Goal: Understand process/instructions: Learn about a topic

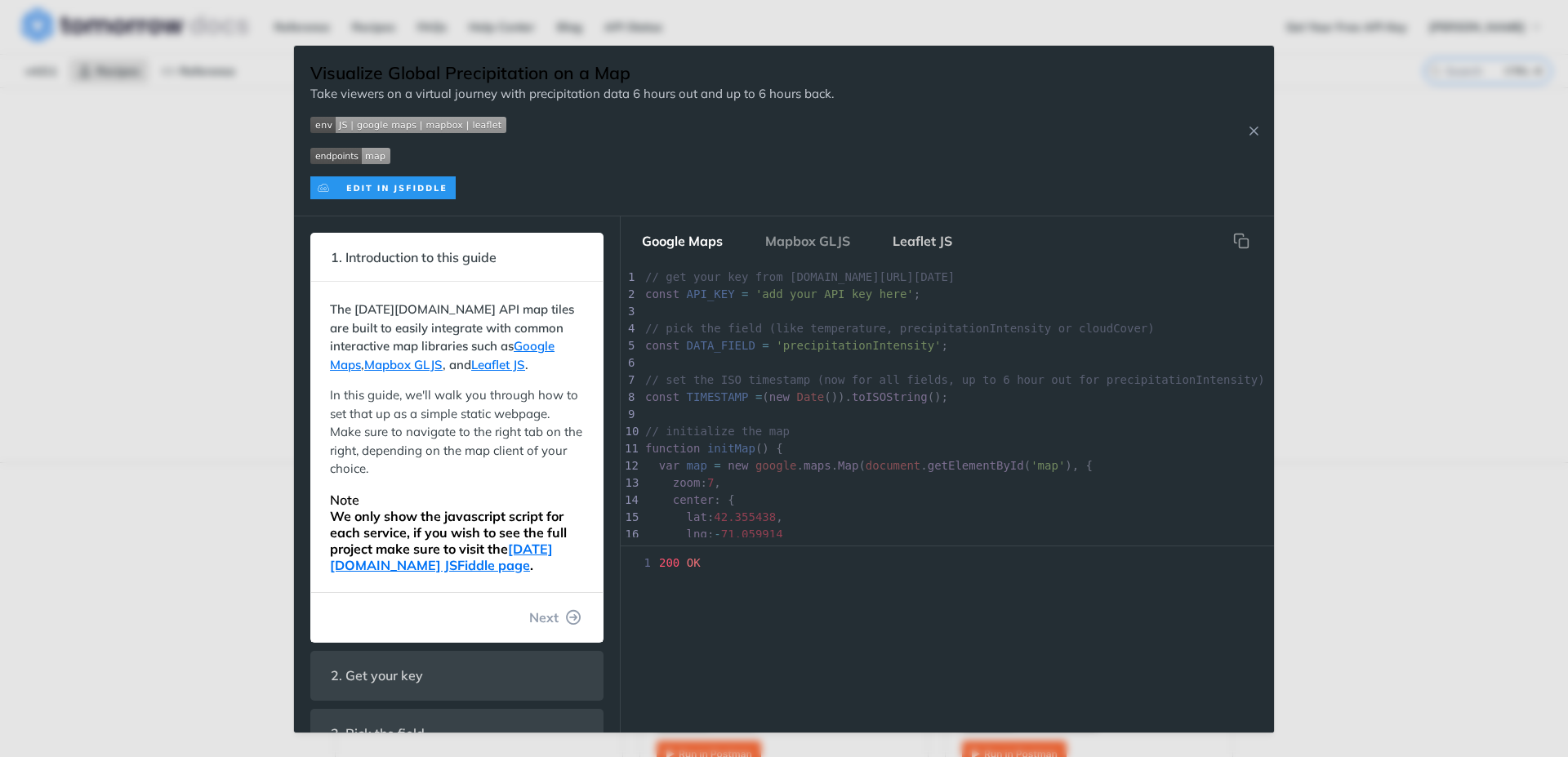
click at [924, 242] on button "Leaflet JS" at bounding box center [922, 241] width 86 height 32
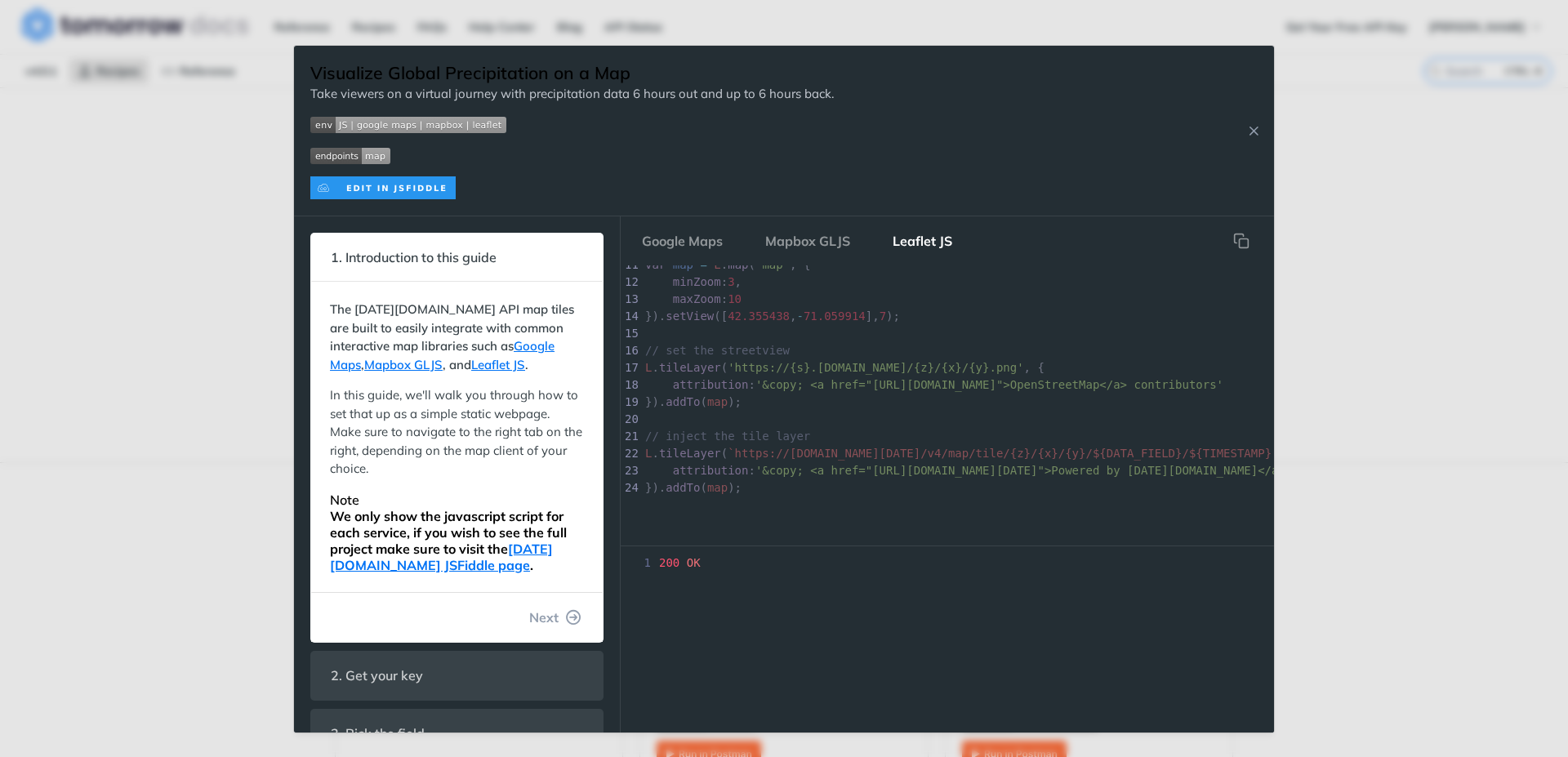
scroll to position [195, 0]
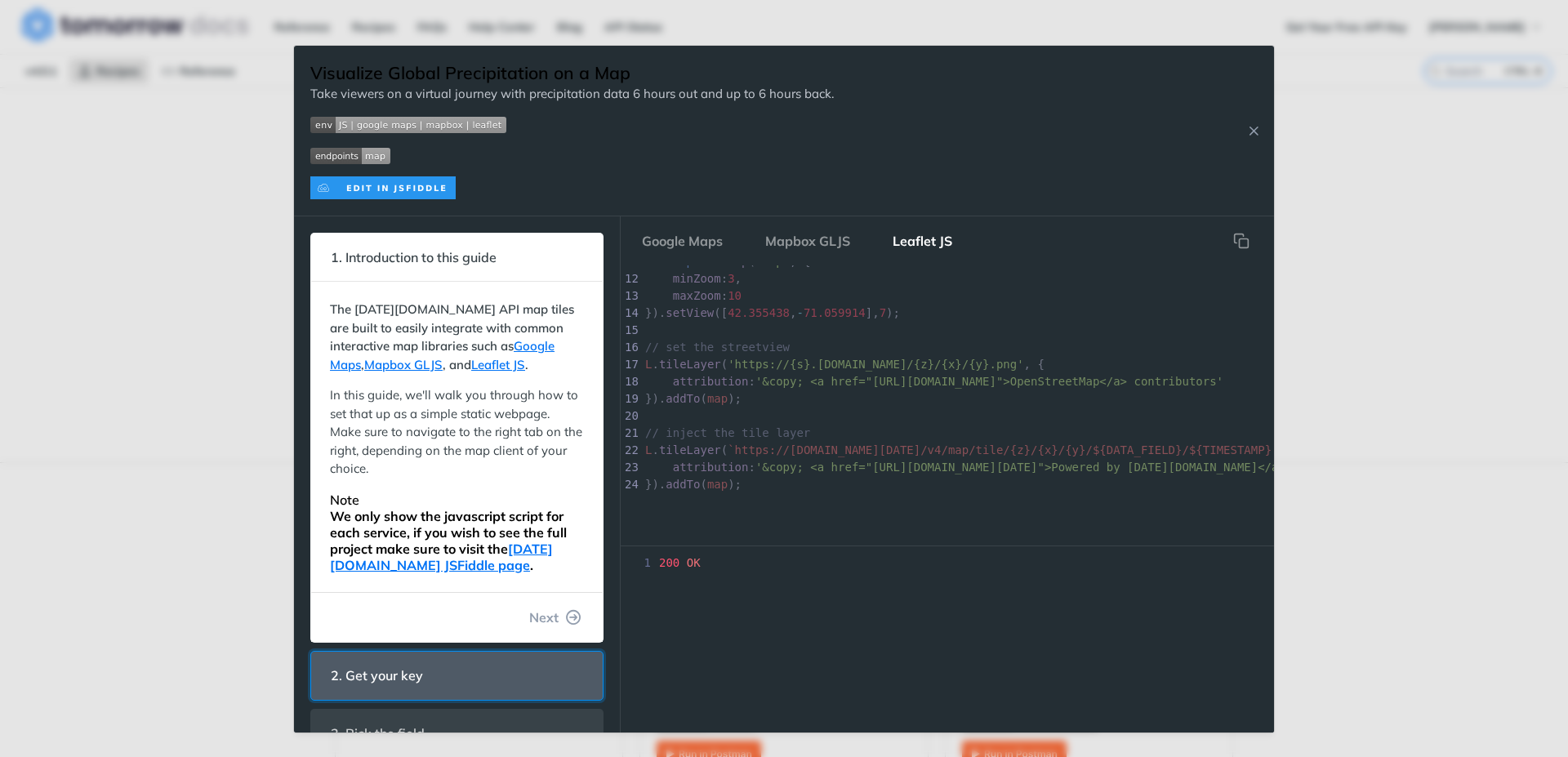
click at [406, 678] on span "2. Get your key" at bounding box center [377, 675] width 115 height 32
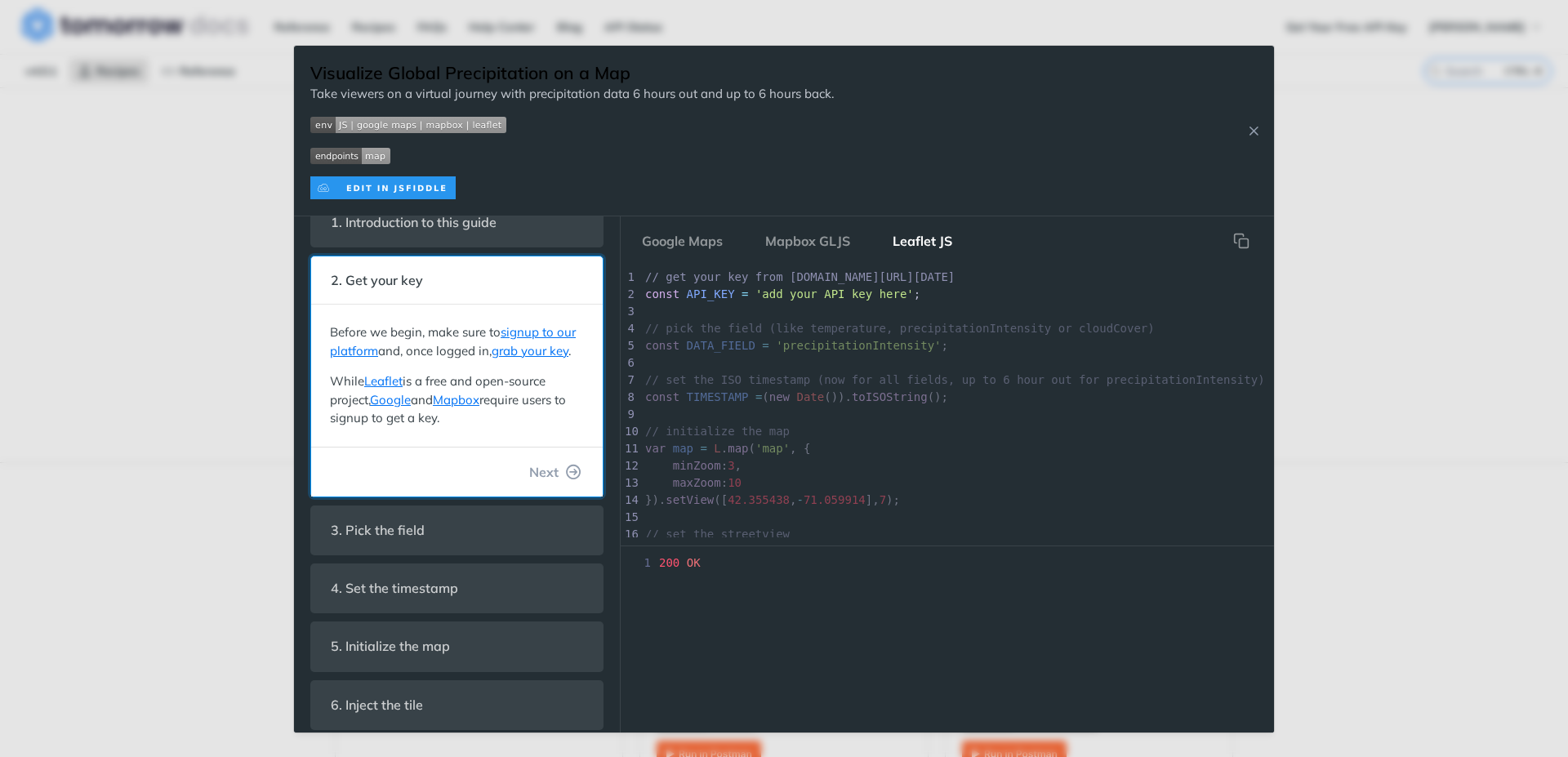
scroll to position [67, 0]
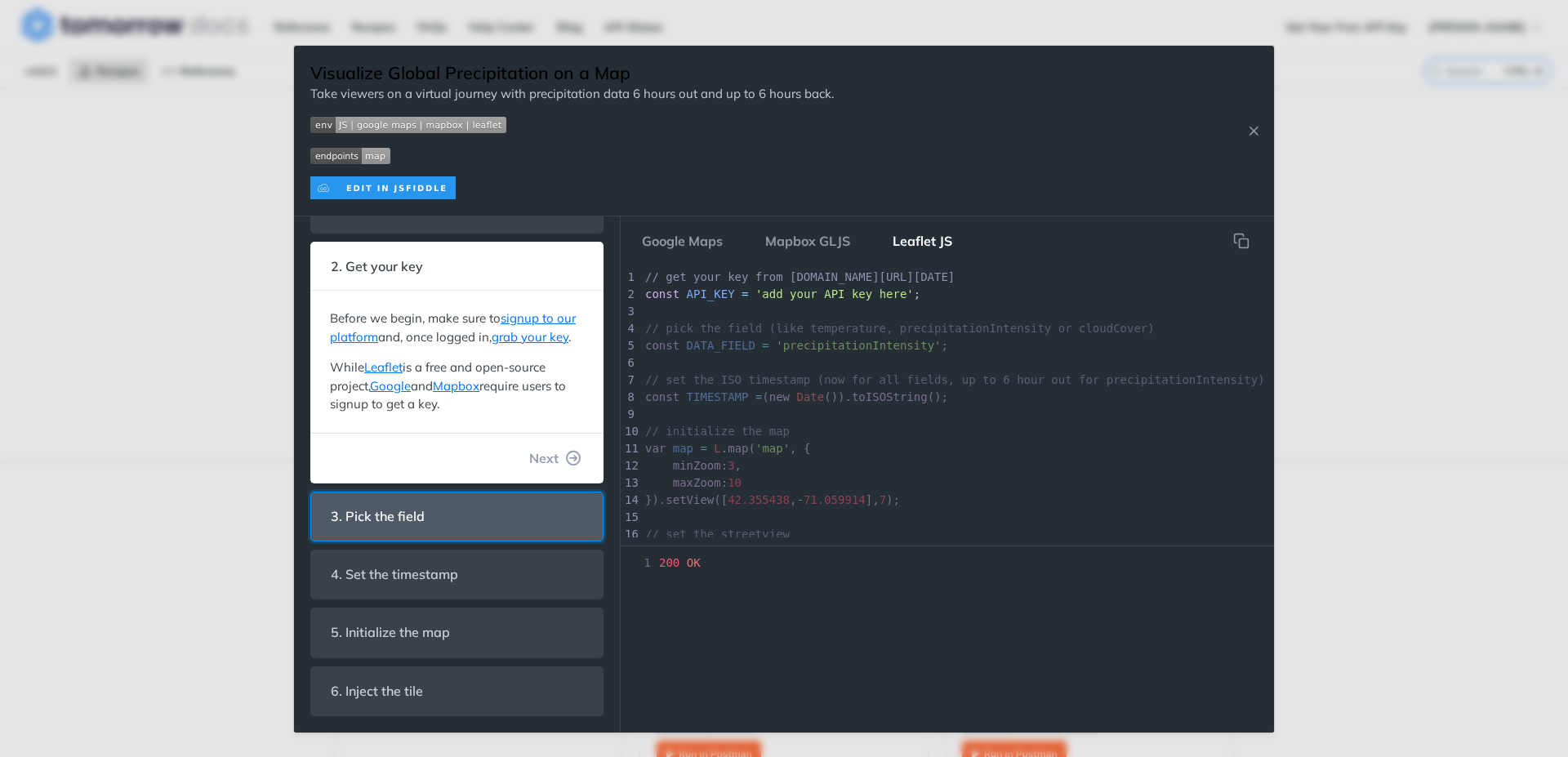
click at [418, 519] on span "3. Pick the field" at bounding box center [377, 516] width 117 height 32
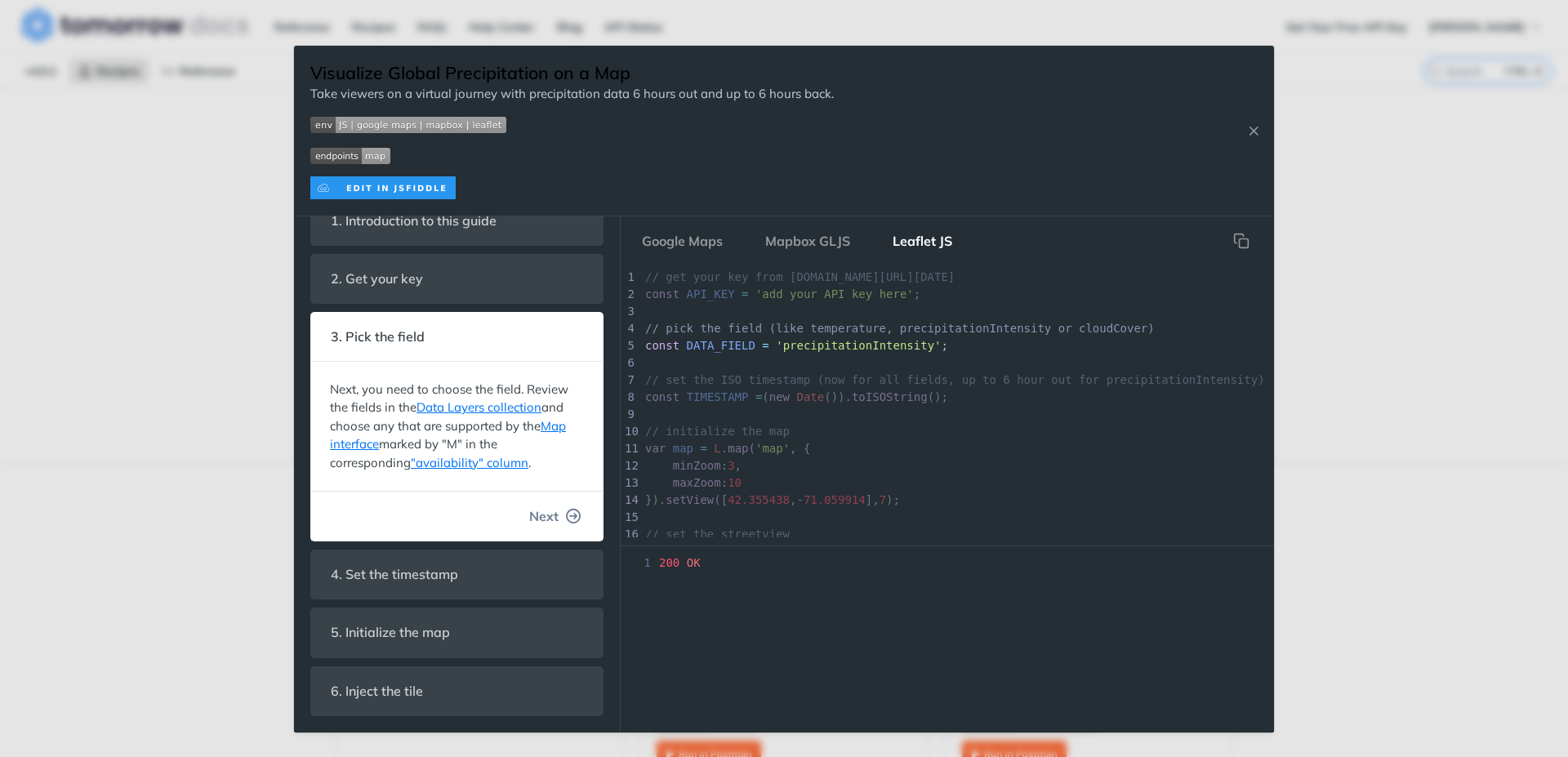
click at [567, 516] on icon "button" at bounding box center [574, 516] width 15 height 15
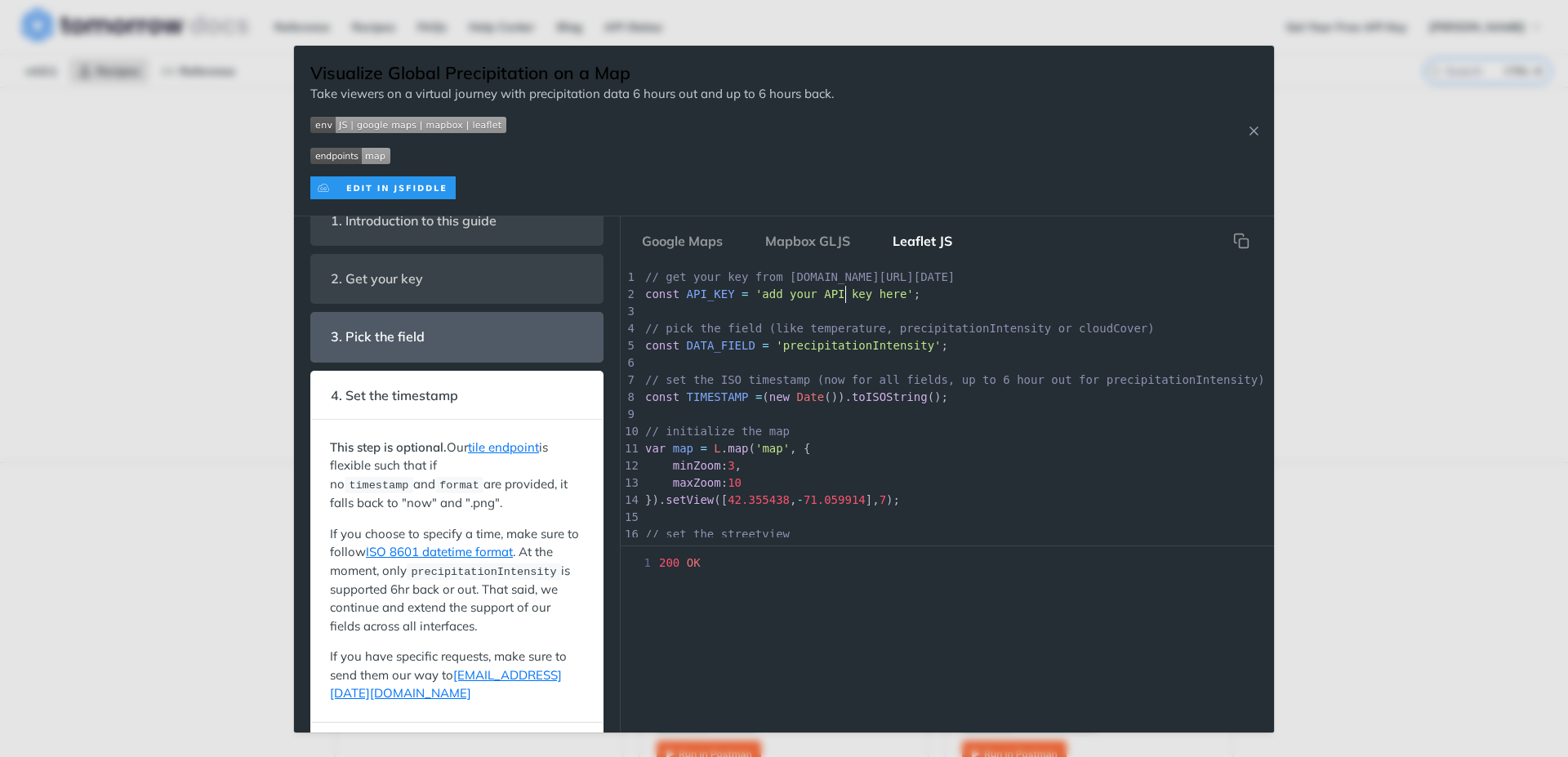
scroll to position [6, 0]
click at [843, 287] on span "'add your API key here'" at bounding box center [835, 294] width 158 height 13
type textarea "API"
click at [843, 287] on div "x 1 // get your key from [DOMAIN_NAME][URL][DATE] 2 const API_KEY = 'add your A…" at bounding box center [1014, 475] width 743 height 411
type textarea "add your API key here"
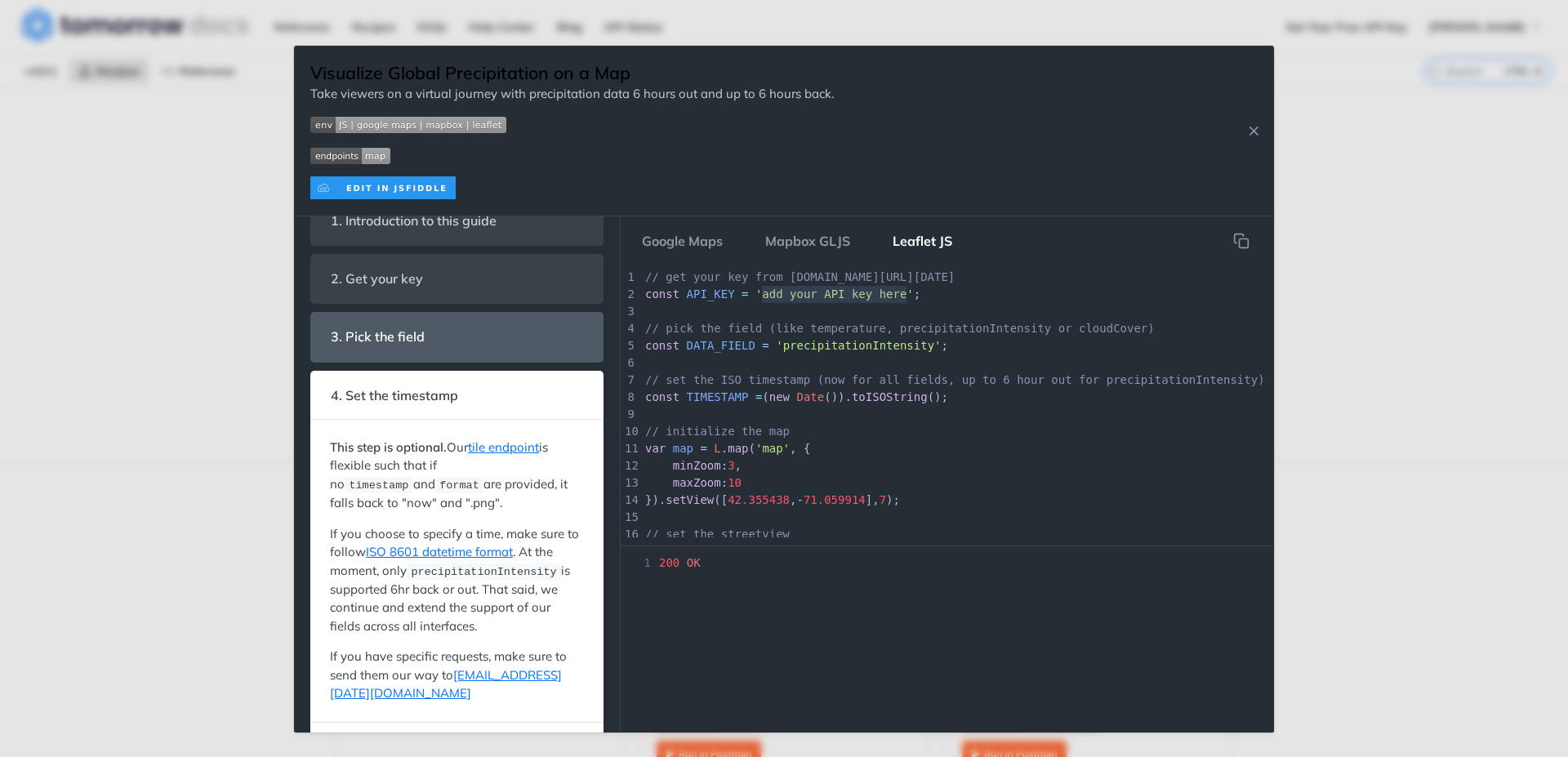
drag, startPoint x: 908, startPoint y: 295, endPoint x: 762, endPoint y: 294, distance: 146.0
click at [763, 294] on div "x 1 // get your key from [DOMAIN_NAME][URL][DATE] 2 const API_KEY = 'add your A…" at bounding box center [1014, 475] width 743 height 411
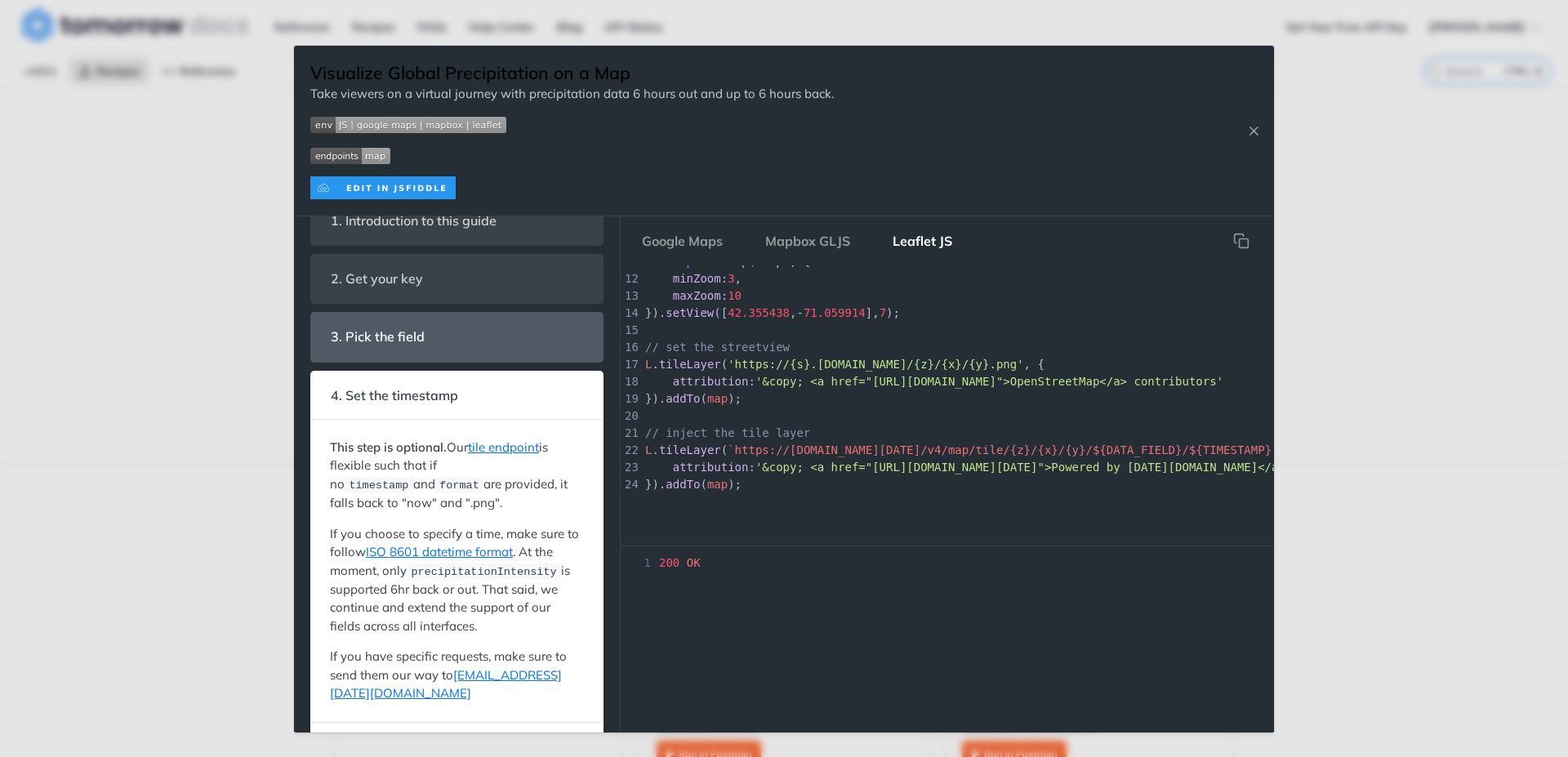
scroll to position [210, 0]
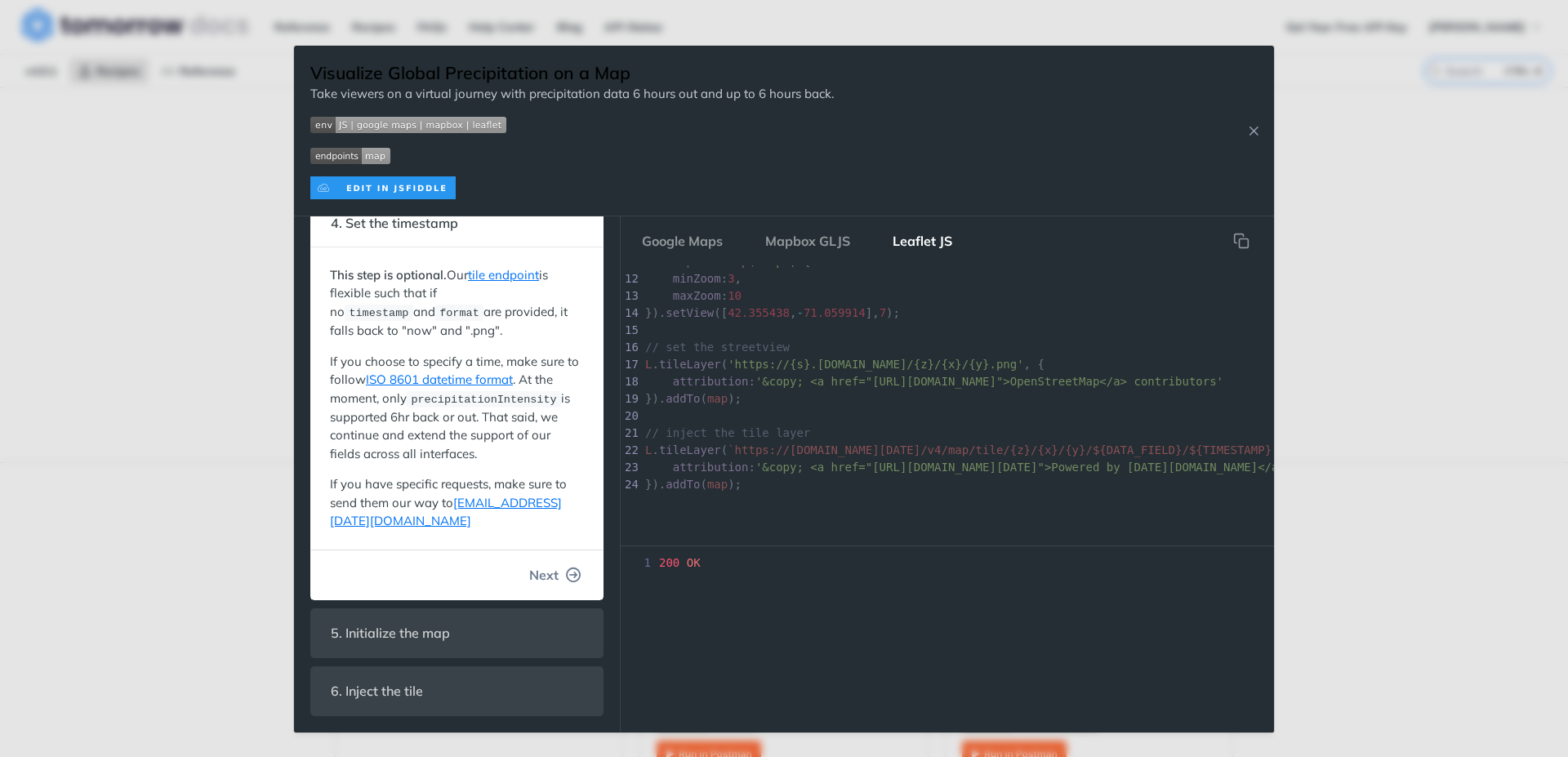
click at [545, 574] on span "Next" at bounding box center [543, 575] width 29 height 20
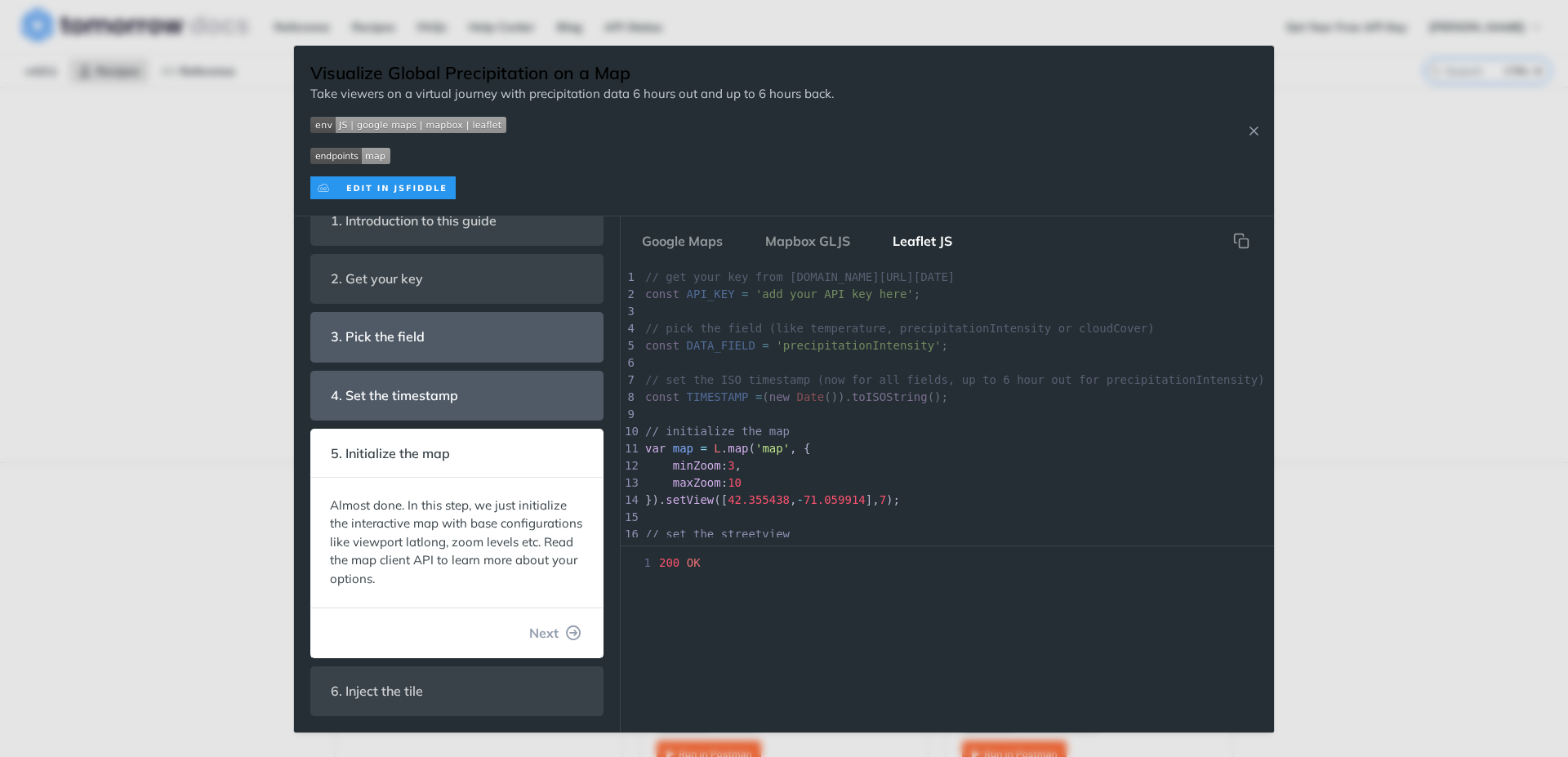
scroll to position [92, 0]
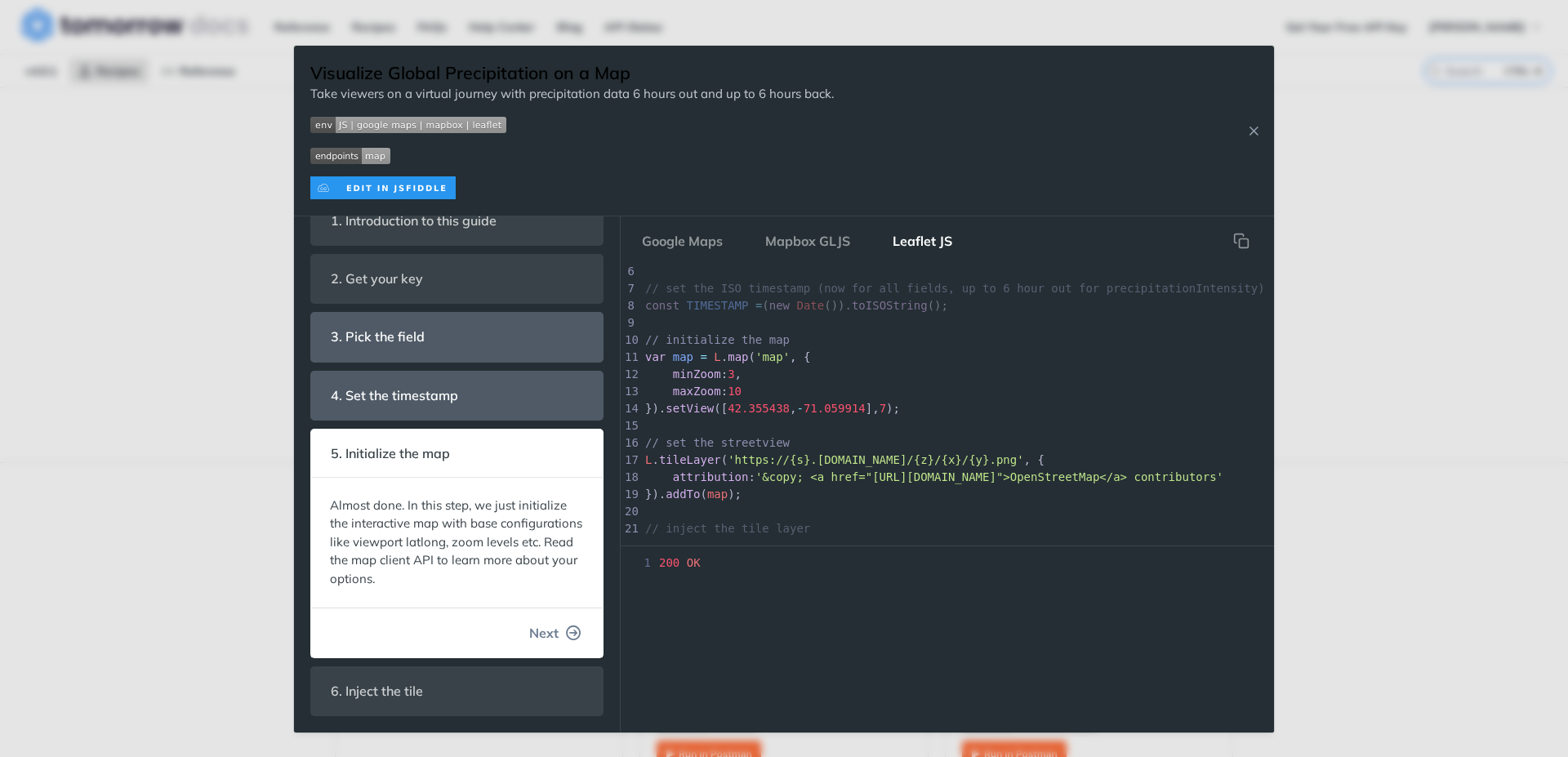
click at [533, 629] on span "Next" at bounding box center [543, 633] width 29 height 20
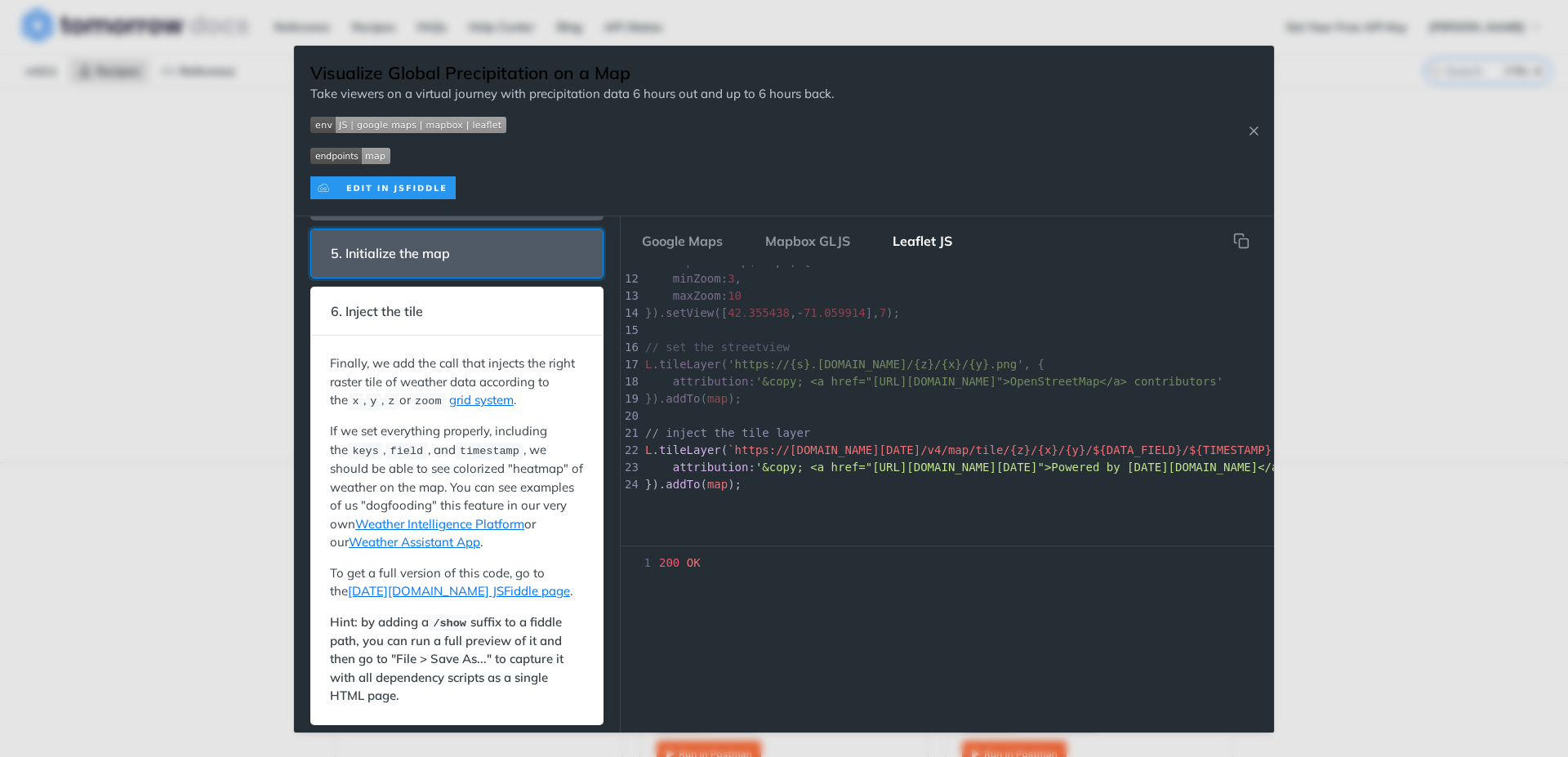
scroll to position [246, 0]
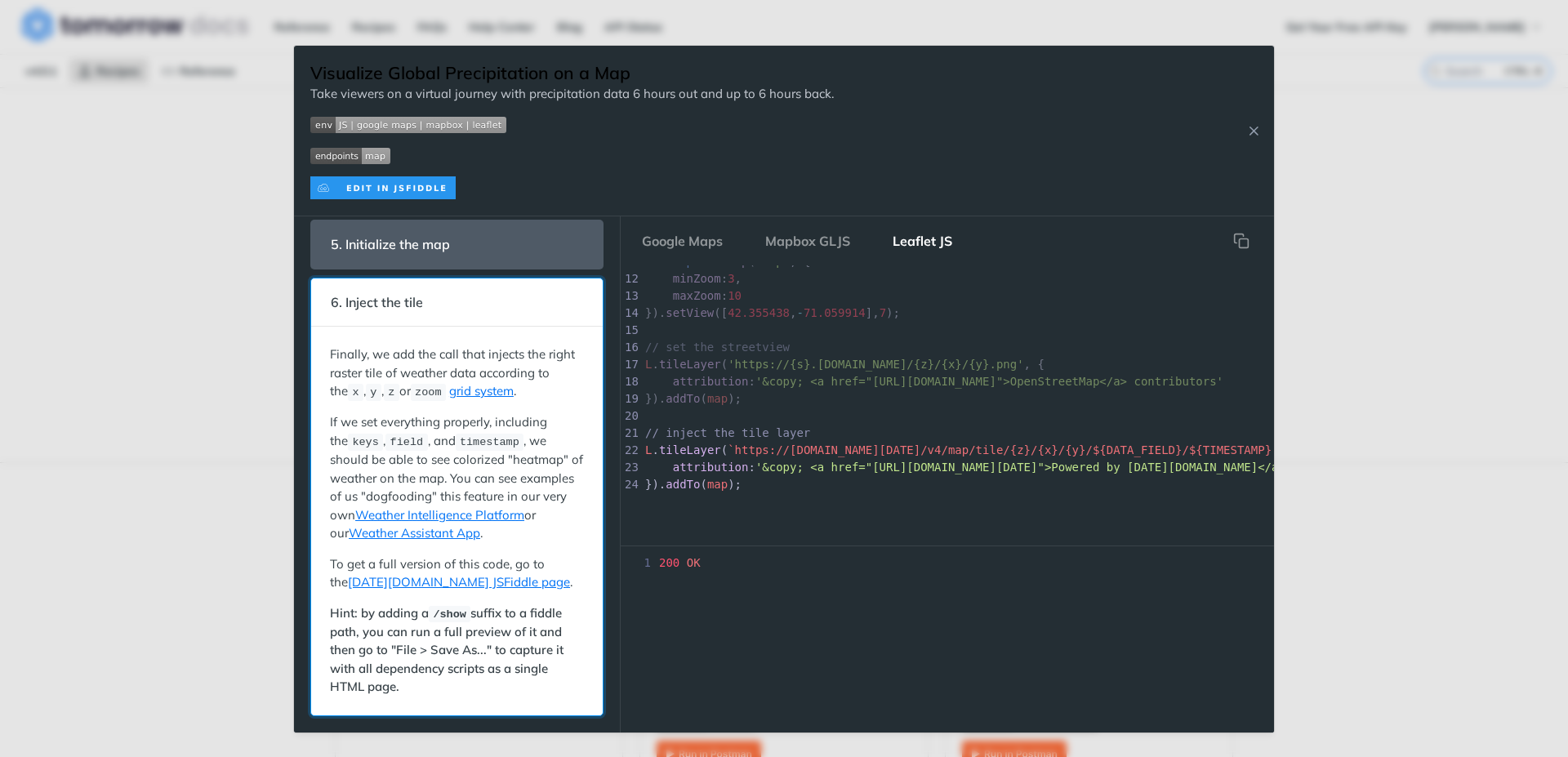
click at [552, 672] on p "Hint: by adding a /show suffix to a fiddle path, you can run a full preview of …" at bounding box center [457, 650] width 254 height 92
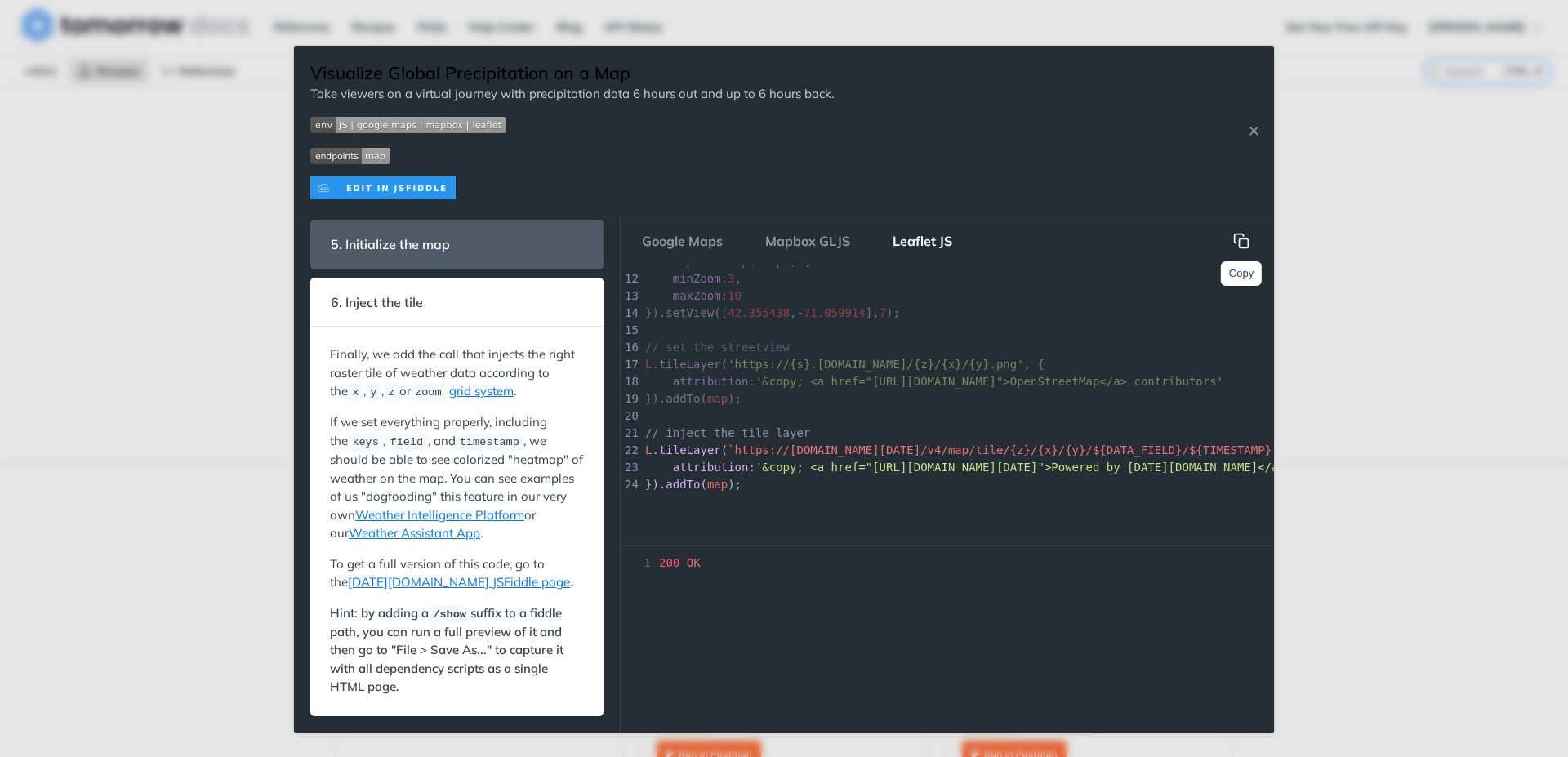
click at [1241, 239] on icon "hidden" at bounding box center [1244, 243] width 9 height 9
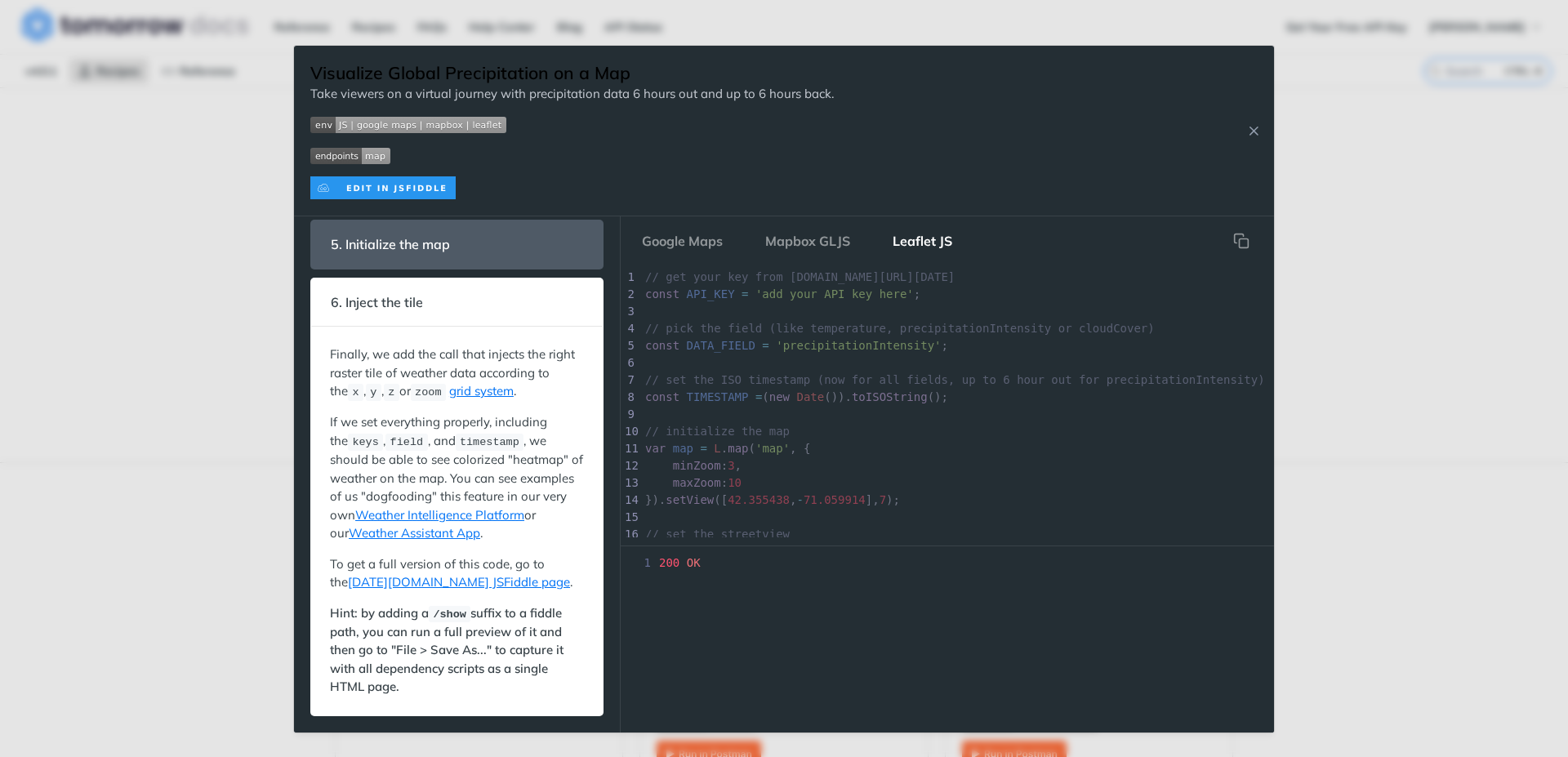
click at [395, 187] on img "Expand image" at bounding box center [383, 187] width 145 height 22
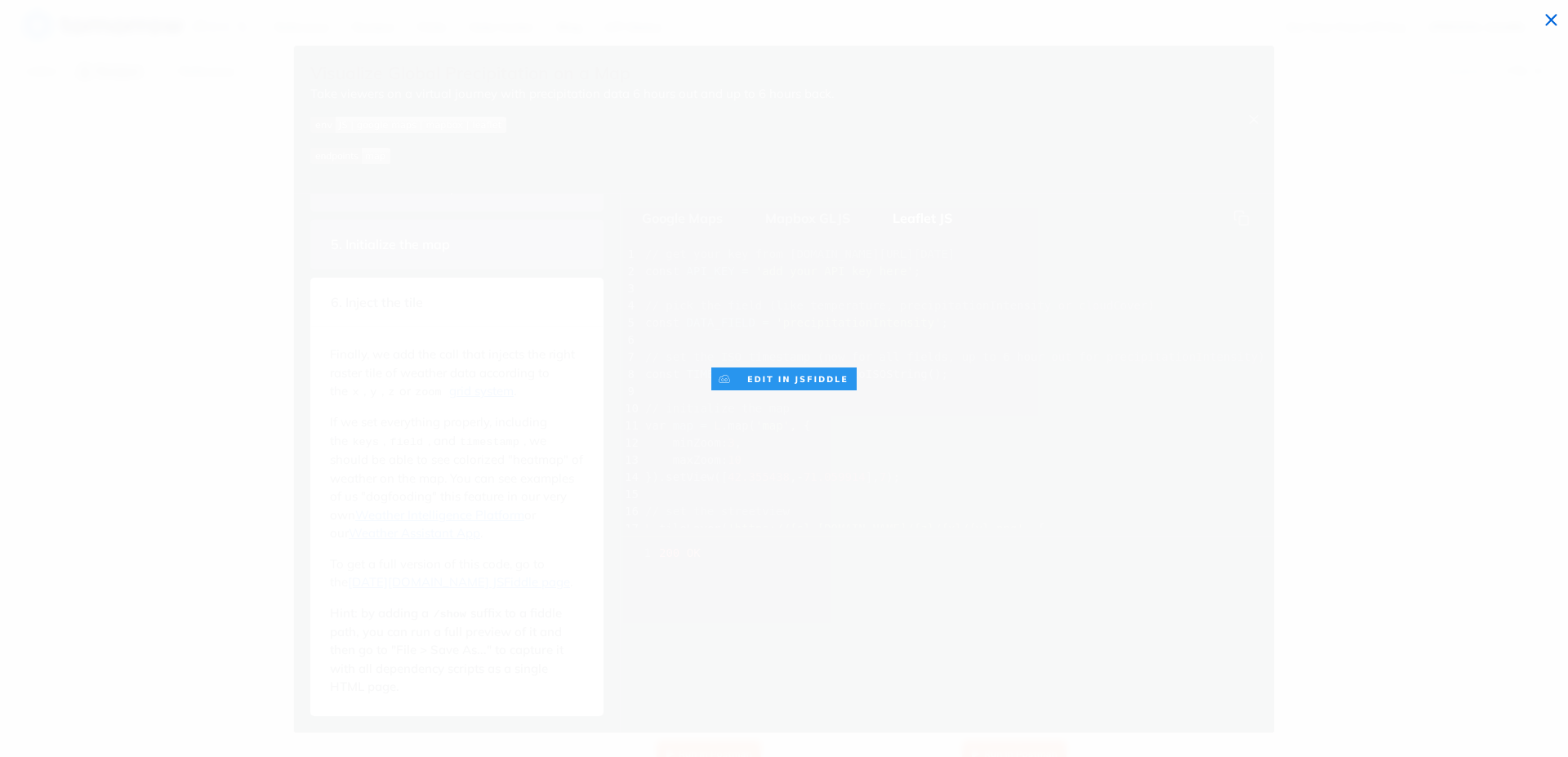
click at [777, 379] on img "Collapse image" at bounding box center [784, 378] width 145 height 22
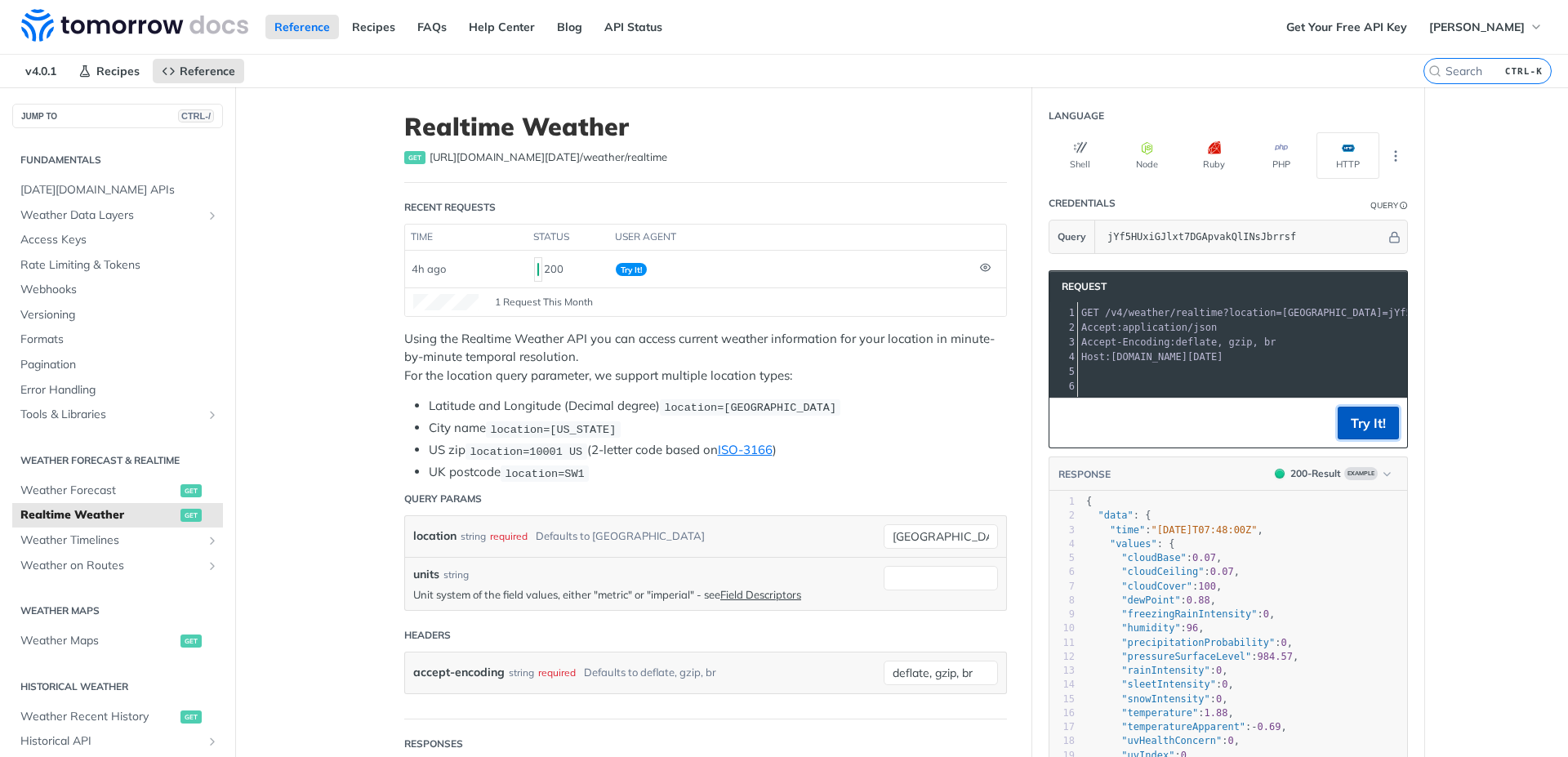
click at [1371, 429] on button "Try It!" at bounding box center [1369, 422] width 62 height 32
